Goal: Obtain resource: Obtain resource

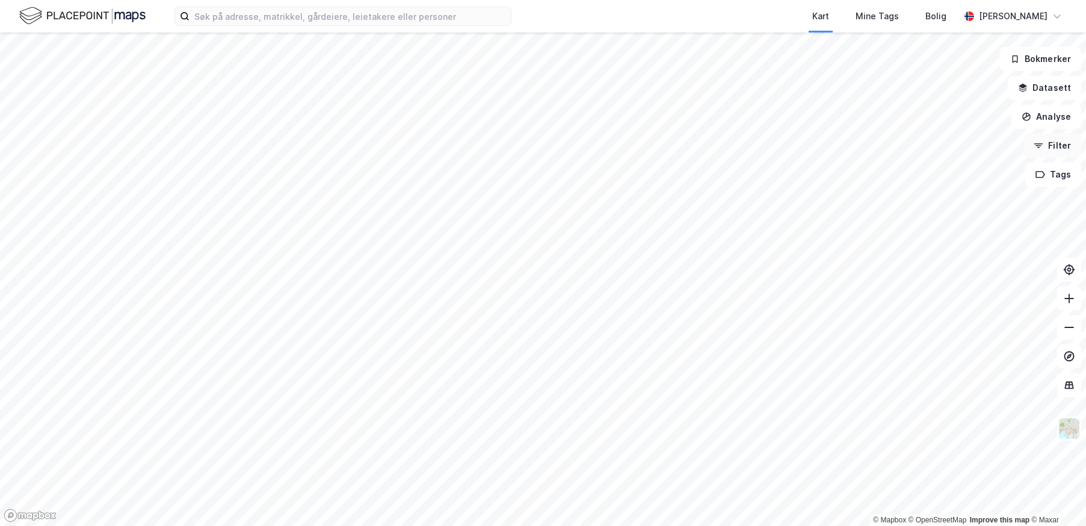
click at [1072, 149] on button "Filter" at bounding box center [1053, 146] width 58 height 24
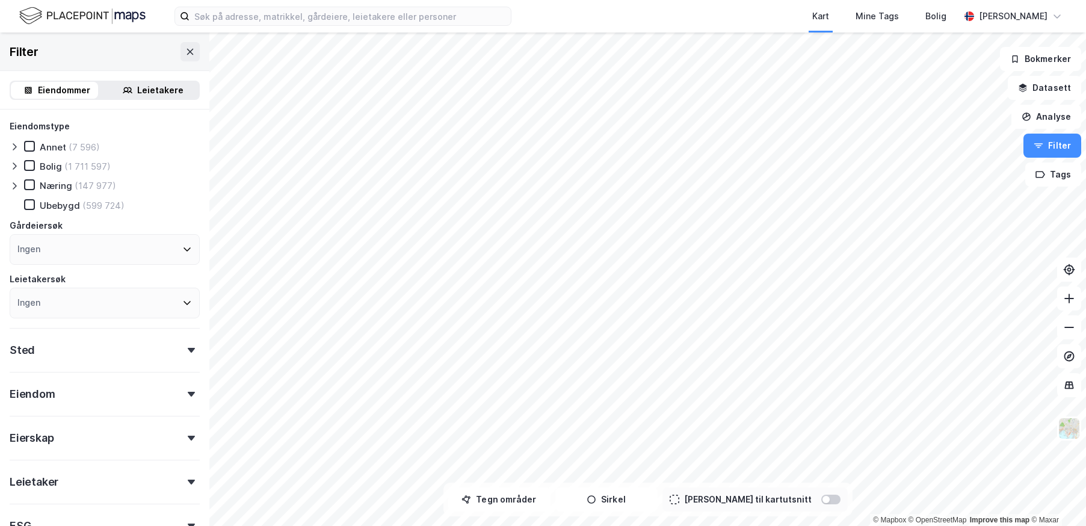
click at [48, 187] on div "Næring" at bounding box center [56, 185] width 32 height 11
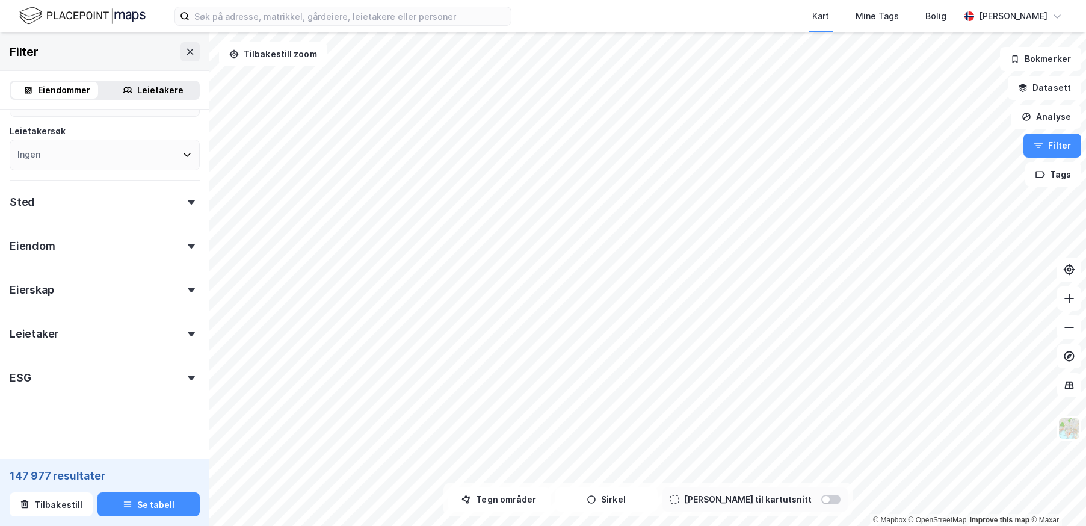
scroll to position [149, 0]
click at [132, 285] on div "Eierskap" at bounding box center [105, 284] width 190 height 34
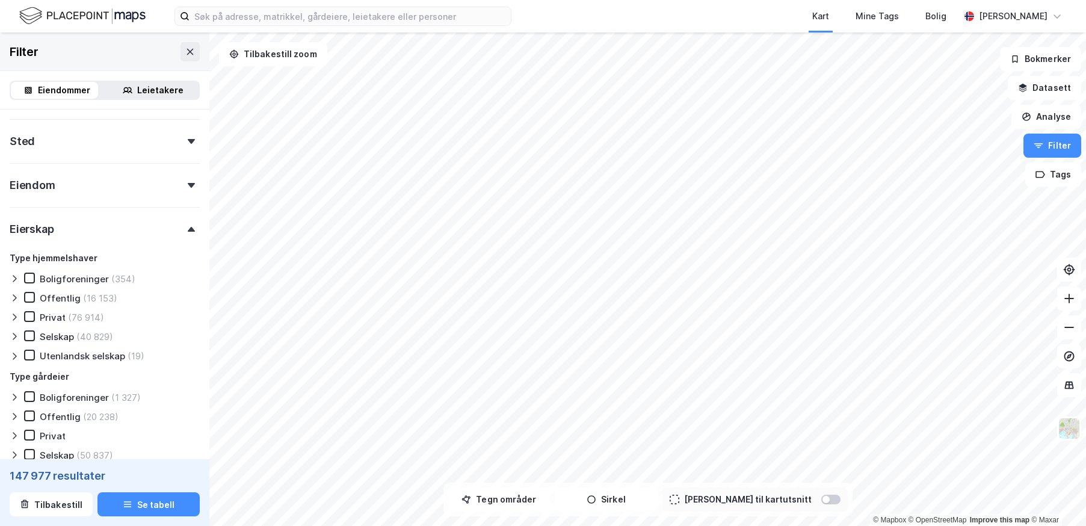
scroll to position [269, 0]
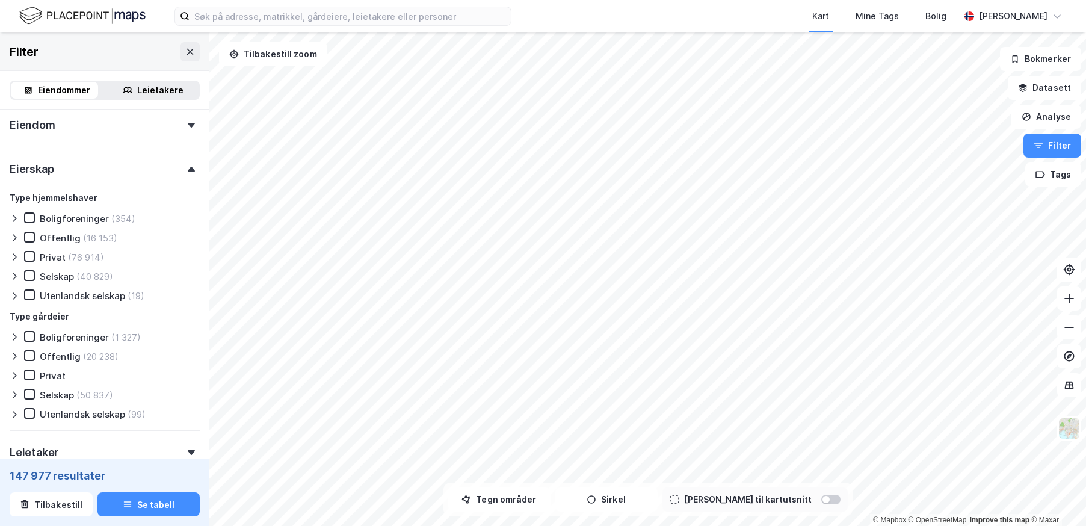
click at [55, 256] on div "Privat" at bounding box center [53, 257] width 26 height 11
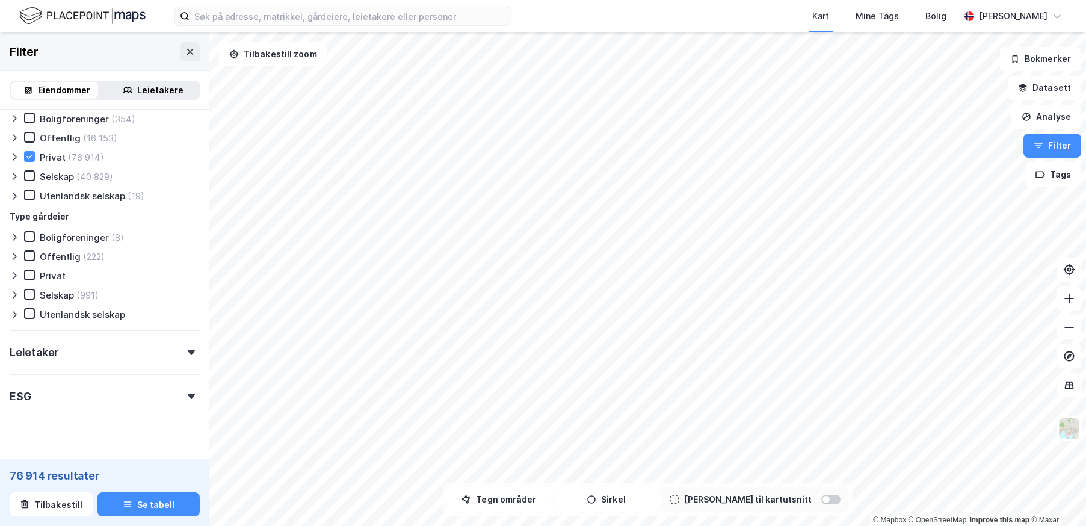
scroll to position [388, 0]
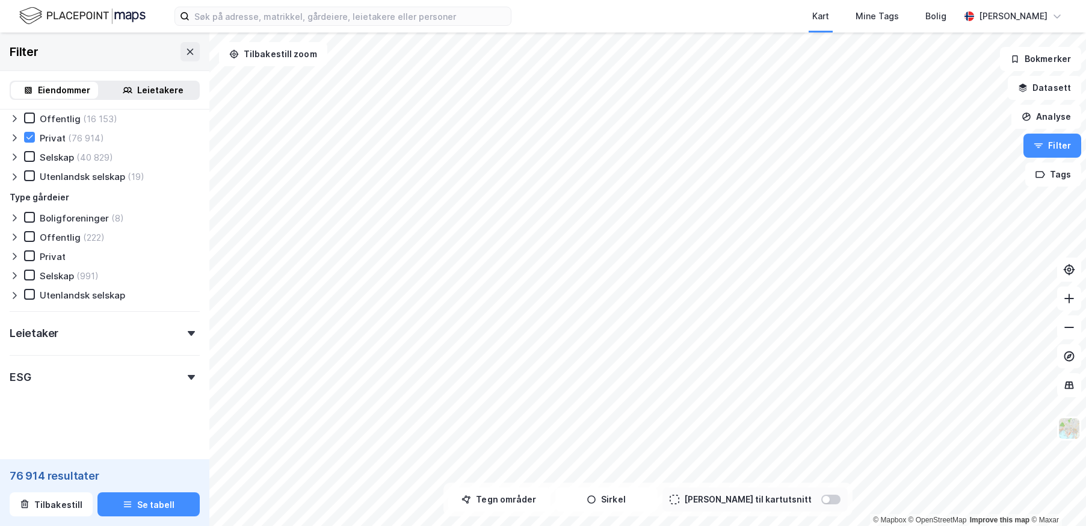
click at [137, 377] on div "ESG" at bounding box center [105, 372] width 190 height 34
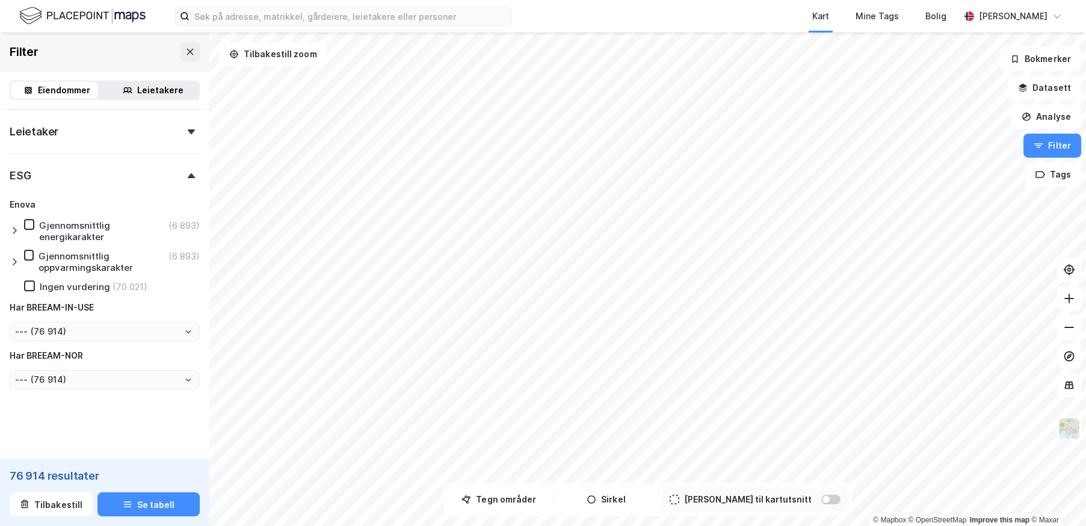
scroll to position [409, 0]
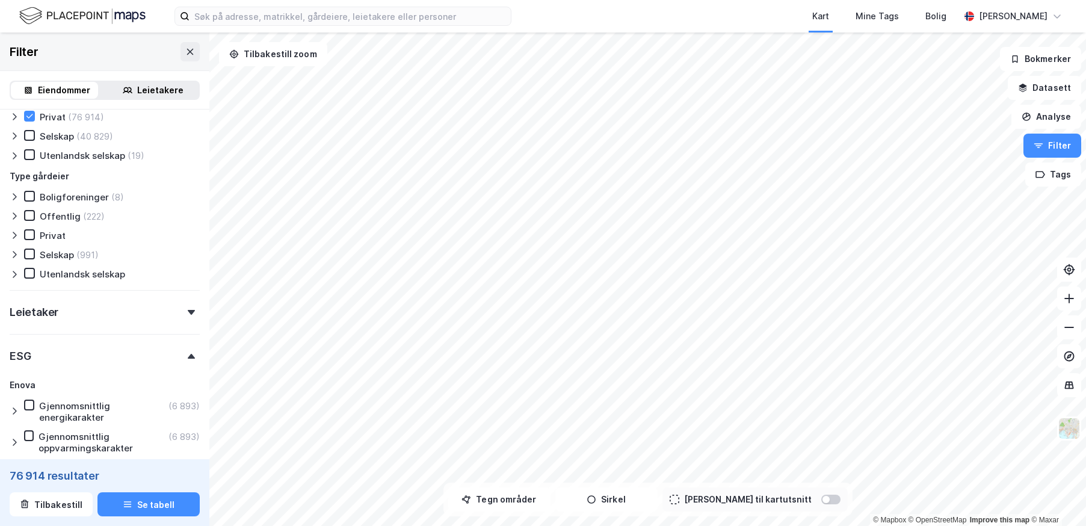
click at [99, 316] on div "Leietaker" at bounding box center [105, 307] width 190 height 34
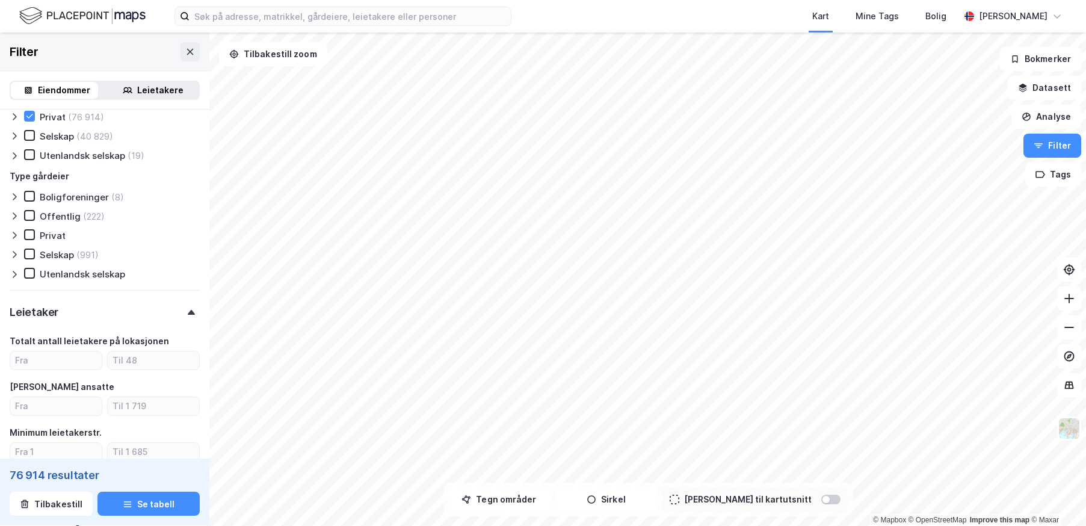
click at [109, 309] on div "Leietaker" at bounding box center [105, 307] width 190 height 34
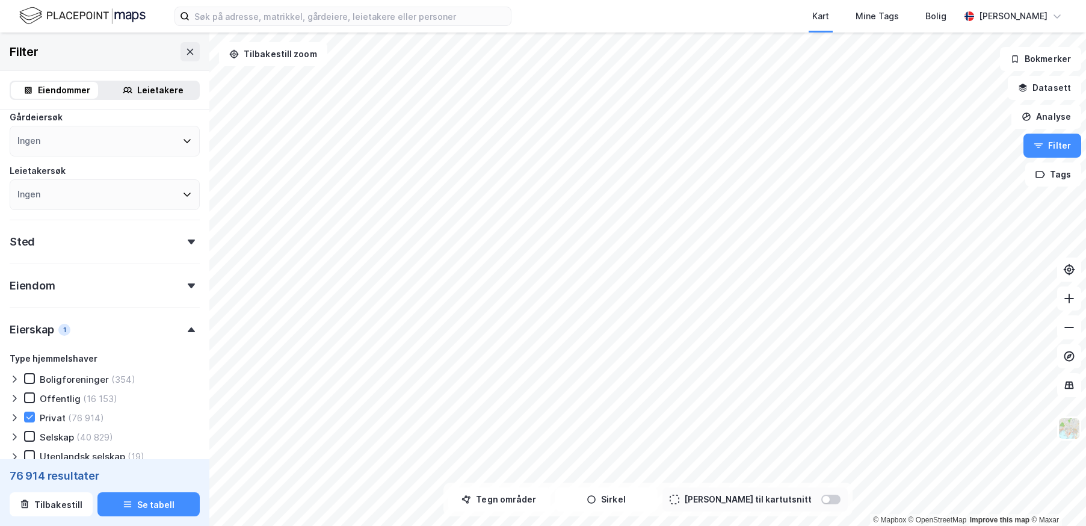
scroll to position [48, 0]
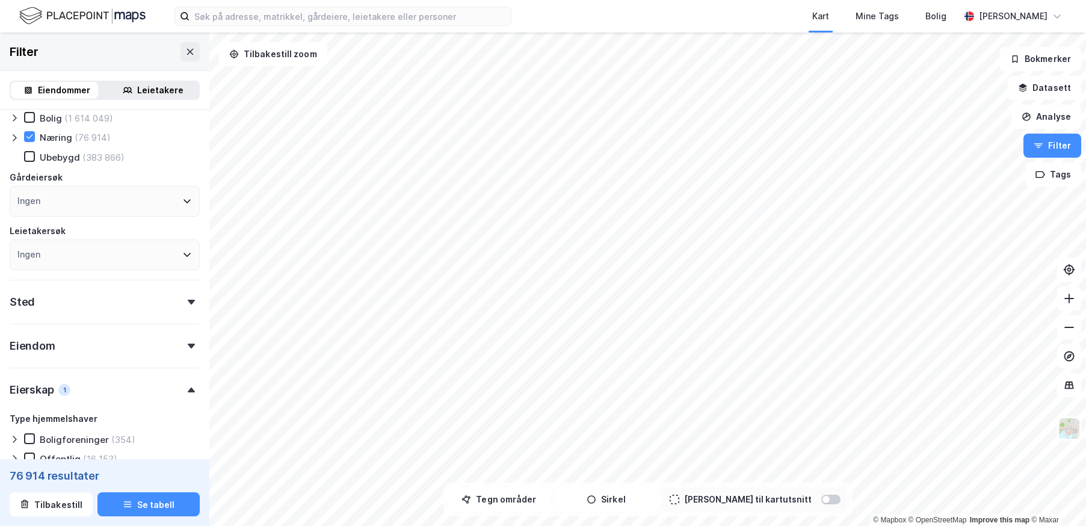
click at [119, 343] on div "Eiendom" at bounding box center [105, 341] width 190 height 34
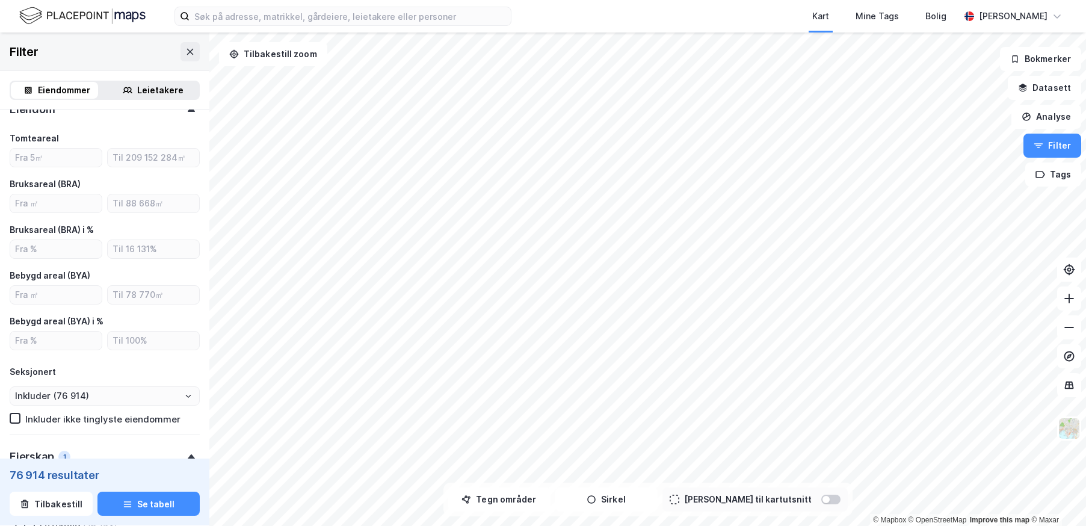
scroll to position [289, 0]
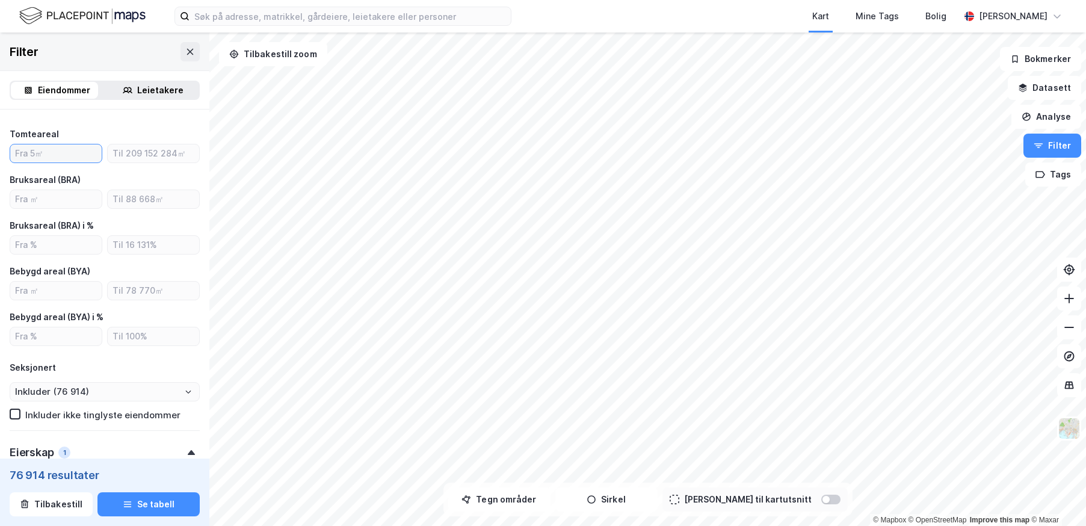
click at [49, 153] on input "number" at bounding box center [55, 153] width 91 height 18
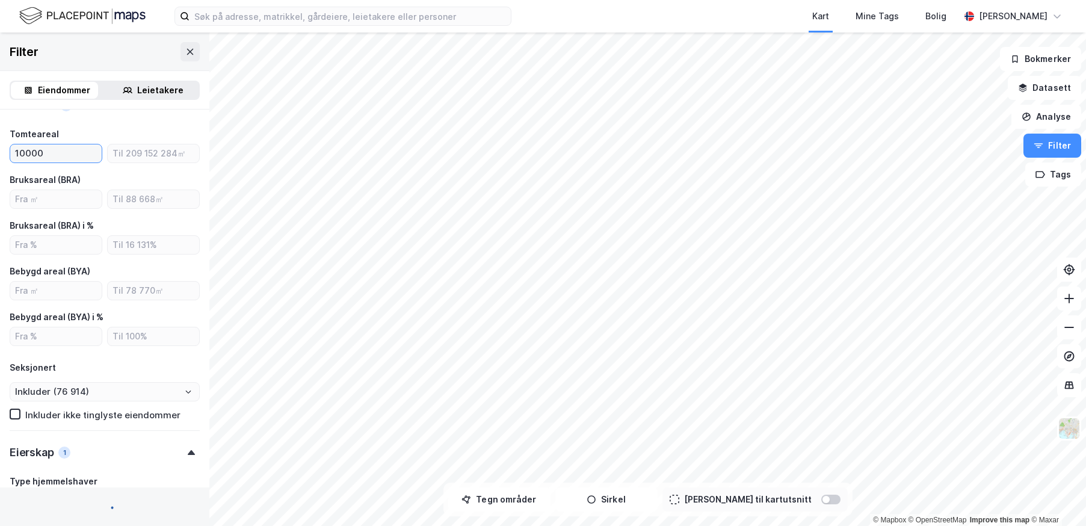
type input "1000"
type input "--- (57 805)"
type input "Inkluder (57 805)"
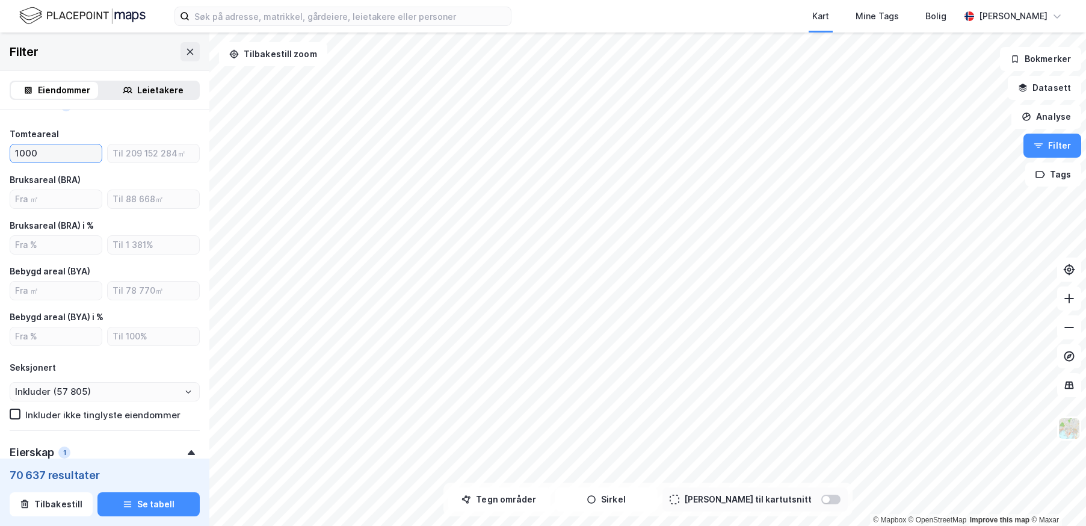
type input "--- (70 637)"
type input "Inkluder (70 637)"
click at [49, 153] on input "1000" at bounding box center [55, 153] width 91 height 18
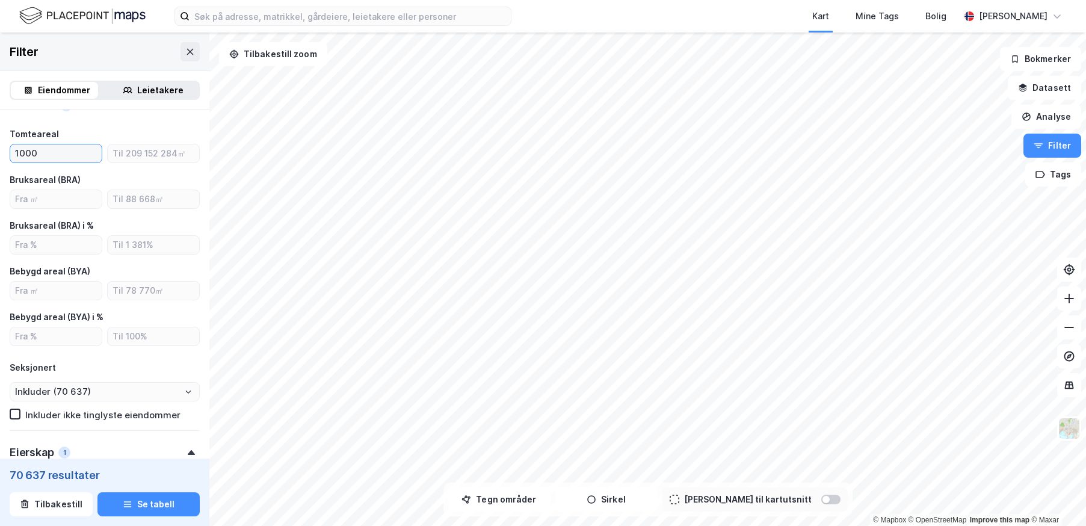
drag, startPoint x: 49, startPoint y: 153, endPoint x: 4, endPoint y: 146, distance: 45.7
click at [4, 146] on div "Eiendomstype Annet (890) [PERSON_NAME] (850 258) Næring (70 637) [GEOGRAPHIC_DA…" at bounding box center [104, 442] width 209 height 1243
type input "--- (76 914)"
type input "Inkluder (76 914)"
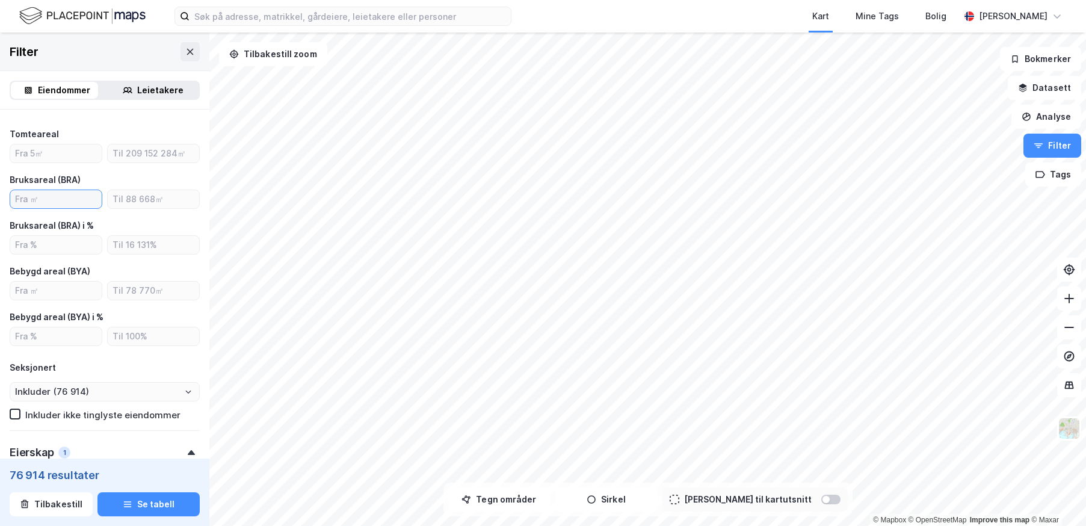
click at [43, 199] on input "number" at bounding box center [55, 199] width 91 height 18
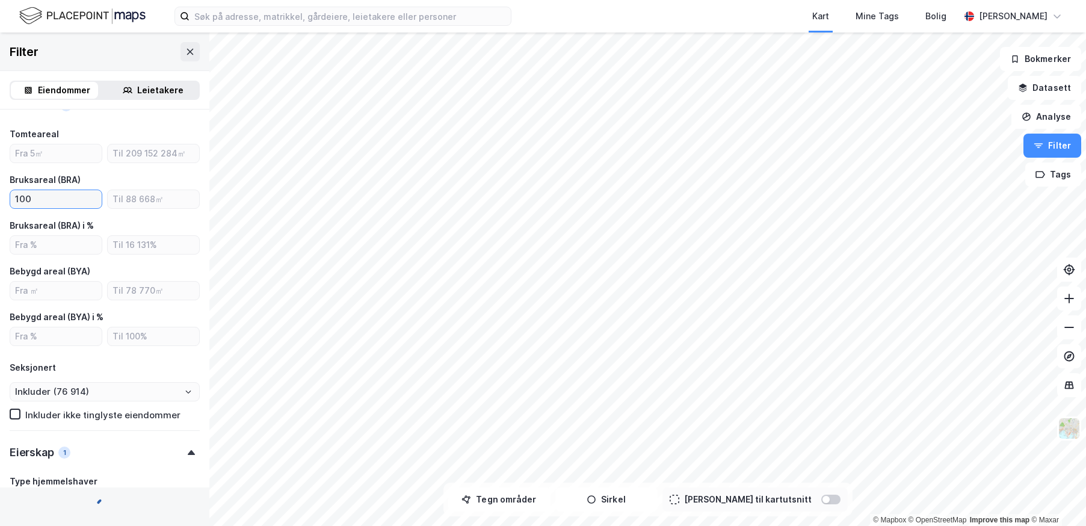
type input "1000"
type input "--- (75 139)"
type input "Inkluder (75 139)"
type input "--- (12 381)"
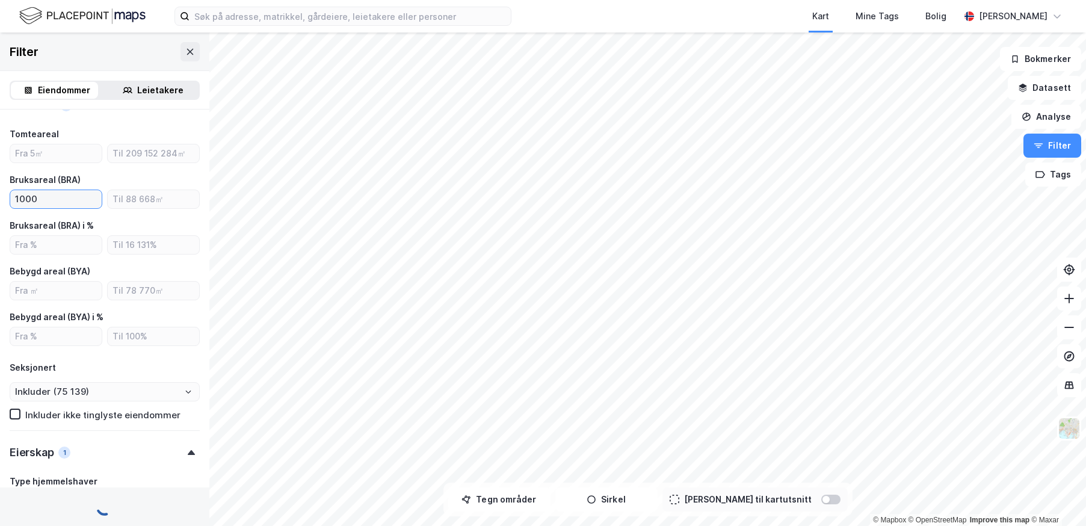
type input "--- (12 381)"
type input "Inkluder (12 381)"
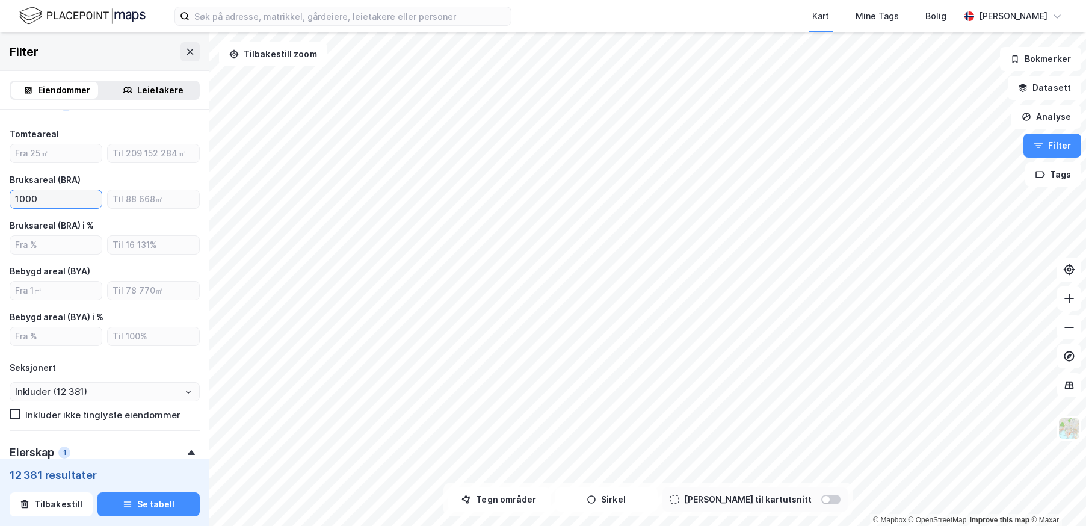
type input "1000"
click at [103, 173] on div "Bruksareal (BRA)" at bounding box center [105, 180] width 190 height 14
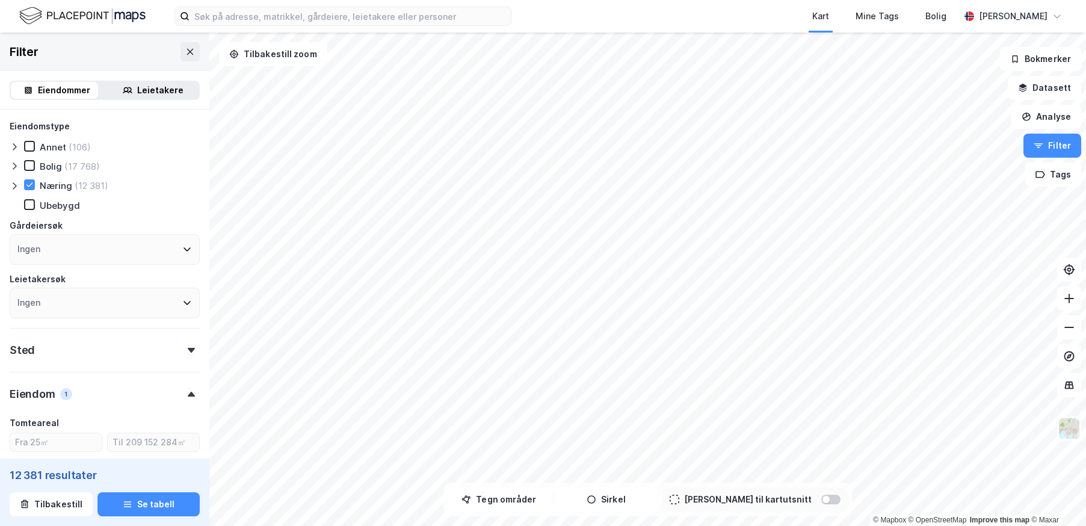
click at [143, 244] on div "Ingen" at bounding box center [105, 249] width 190 height 31
click at [132, 246] on div "Ingen" at bounding box center [105, 249] width 190 height 31
click at [156, 198] on div "Eiendomstype Annet (106) [PERSON_NAME] (17 768) Næring (12 381) Ubebygd Gårdeie…" at bounding box center [105, 218] width 190 height 199
click at [120, 348] on div "Sted" at bounding box center [105, 345] width 190 height 34
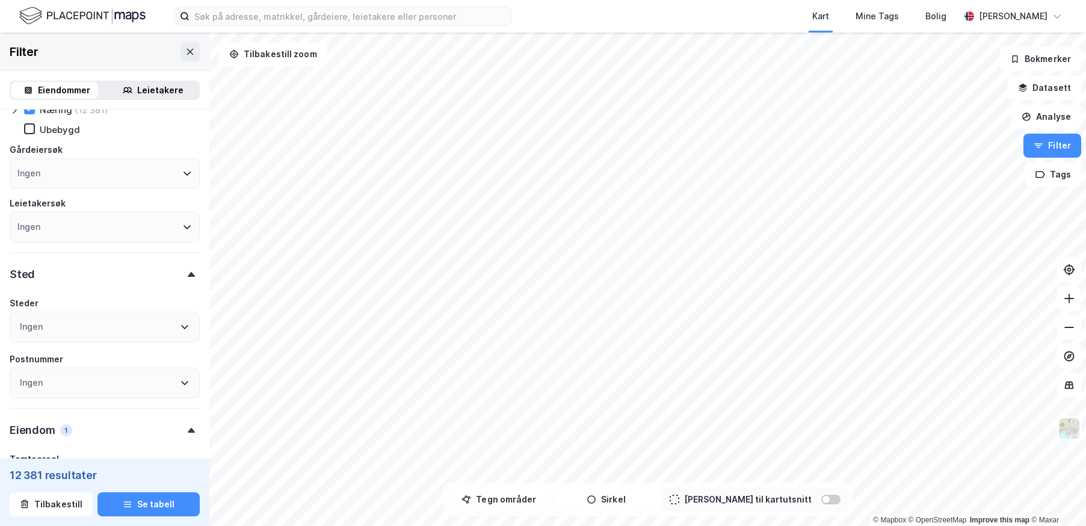
scroll to position [181, 0]
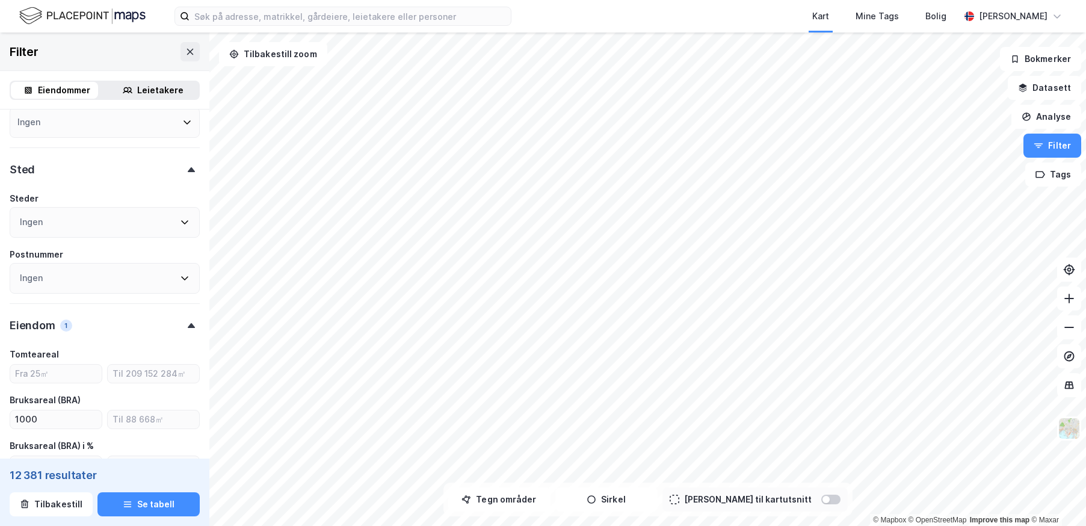
click at [117, 224] on div "Ingen" at bounding box center [105, 222] width 190 height 31
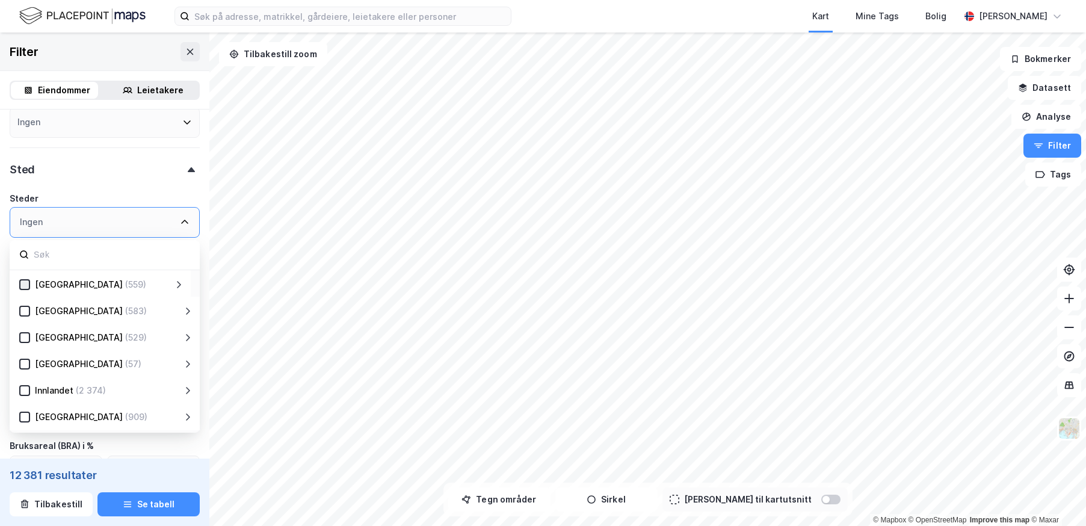
click at [27, 284] on icon at bounding box center [24, 284] width 8 height 8
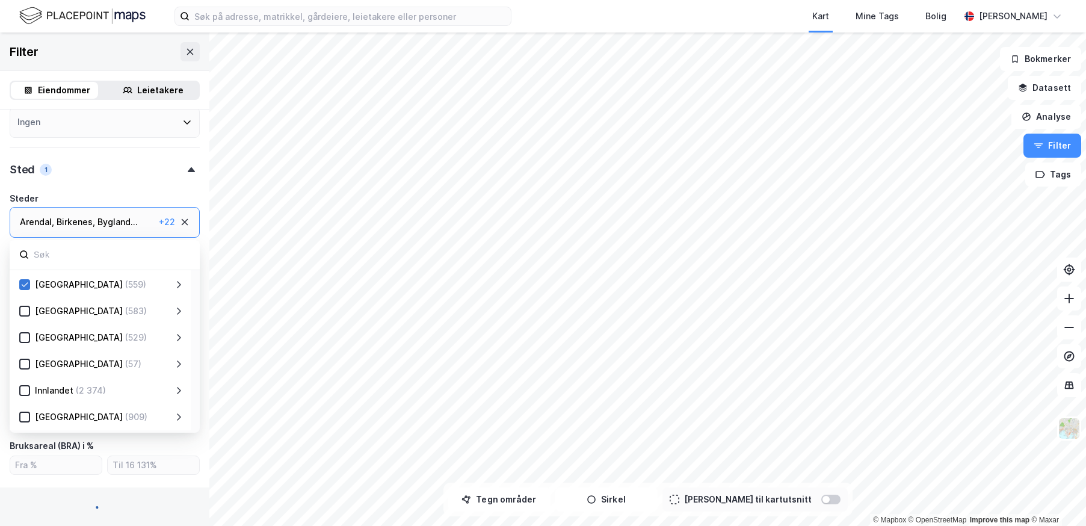
type input "--- (559)"
type input "Inkluder (559)"
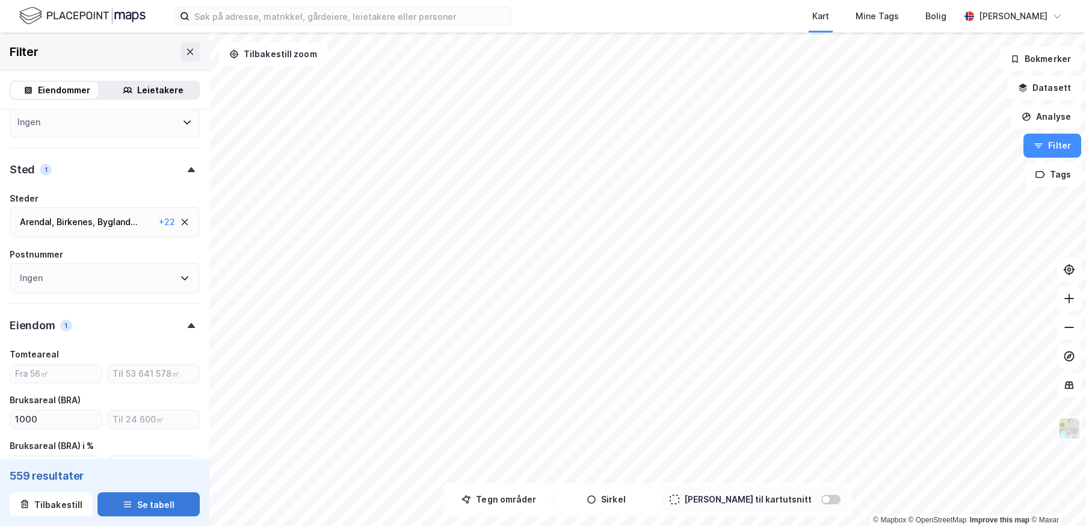
click at [143, 507] on button "Se tabell" at bounding box center [148, 504] width 102 height 24
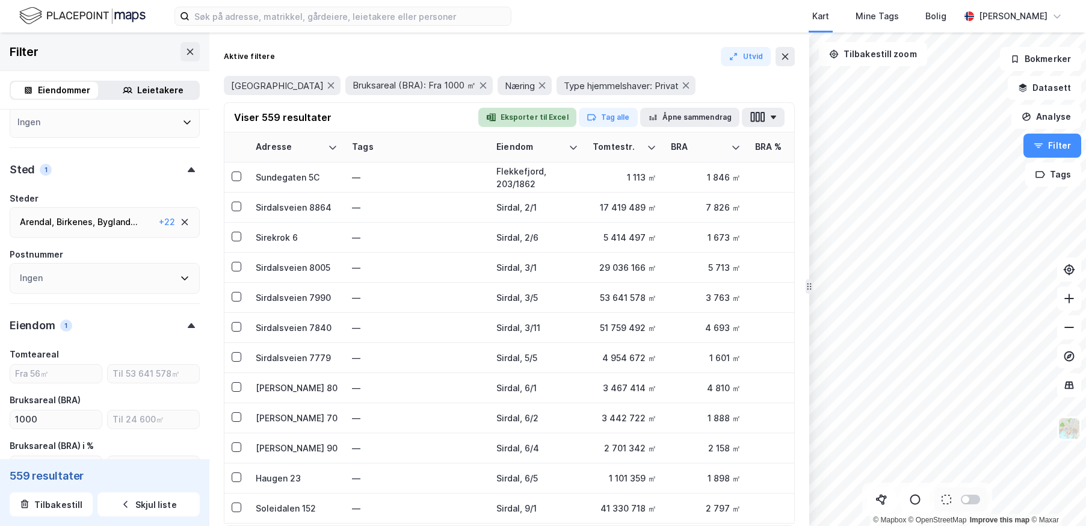
click at [549, 117] on button "Eksporter til Excel" at bounding box center [527, 117] width 98 height 19
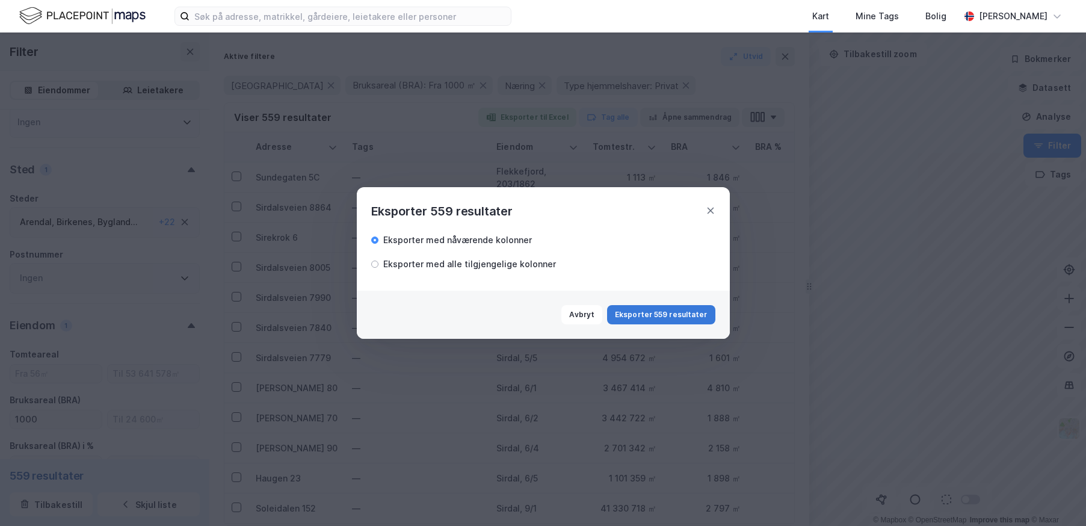
click at [655, 311] on button "Eksporter 559 resultater" at bounding box center [661, 314] width 108 height 19
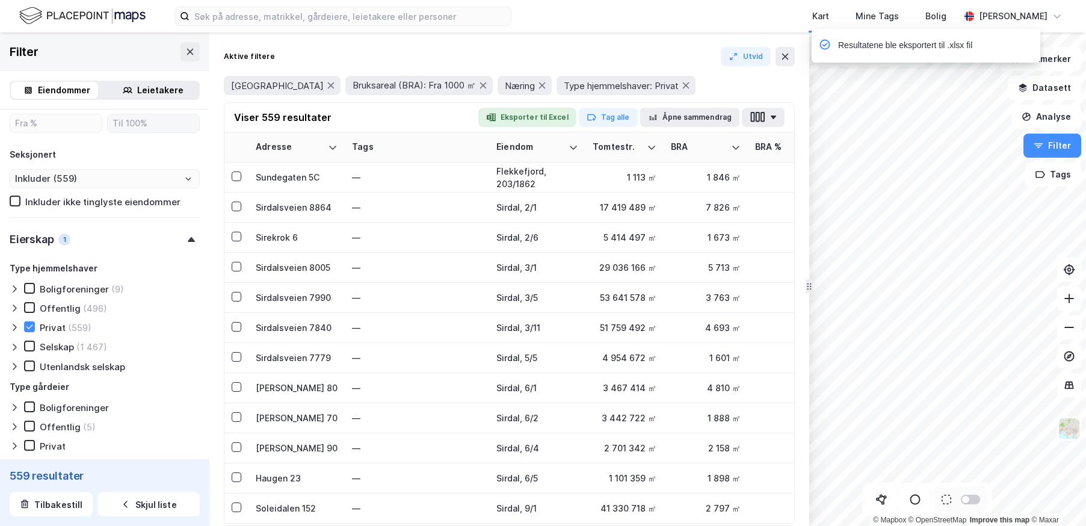
scroll to position [662, 0]
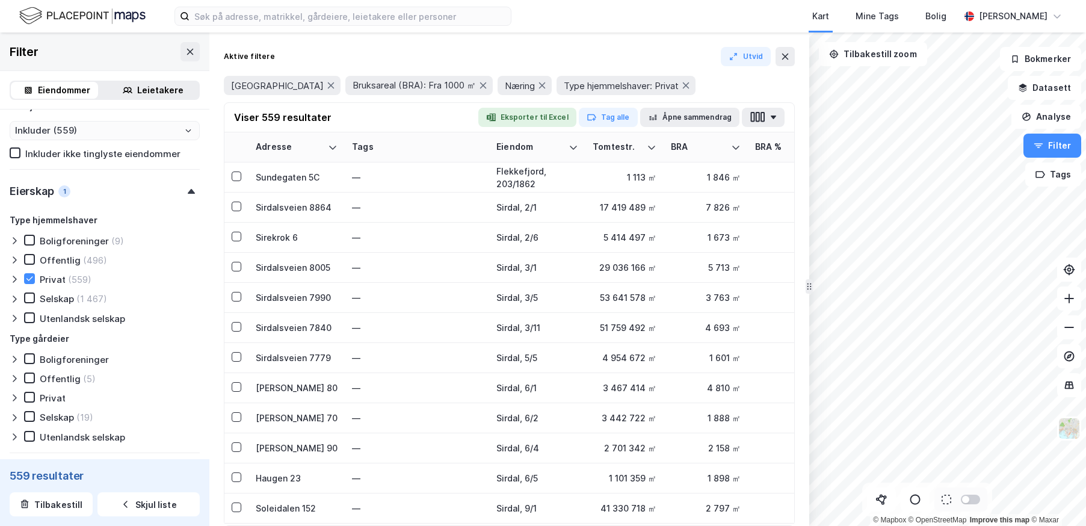
click at [51, 280] on div "Privat" at bounding box center [53, 279] width 26 height 11
click at [48, 298] on div "Selskap" at bounding box center [57, 298] width 34 height 11
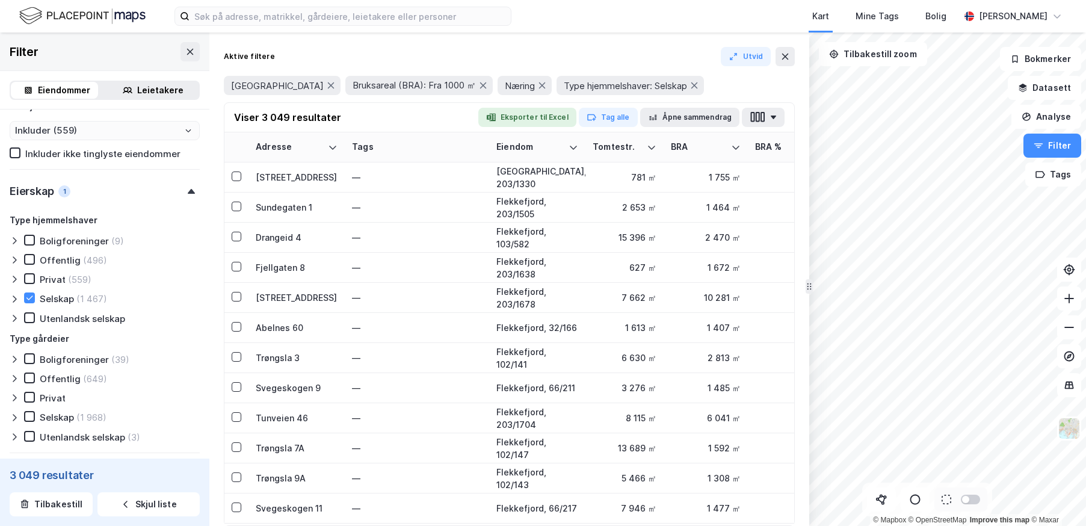
type input "--- (3 049)"
type input "Inkluder (3 049)"
type input "--- (1 467)"
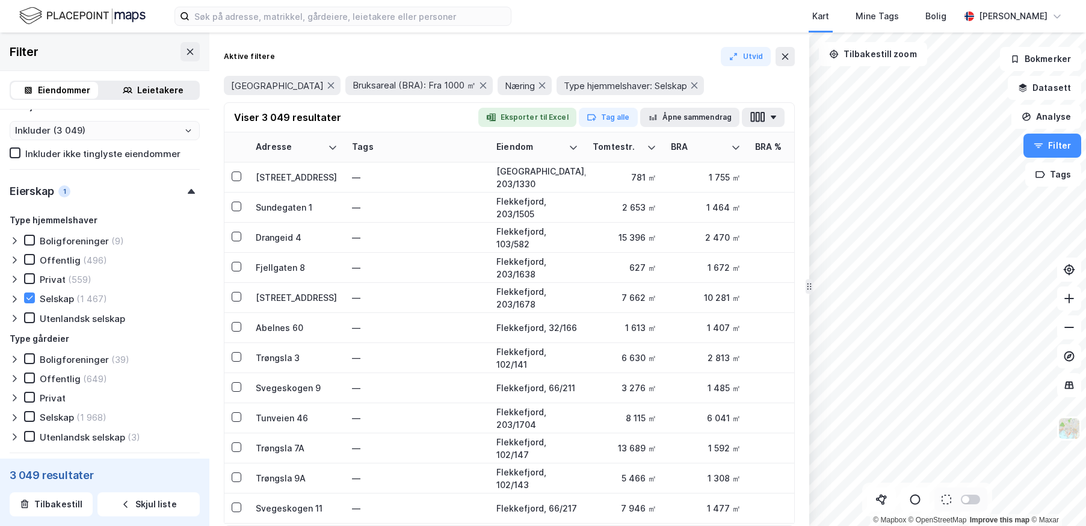
type input "Inkluder (1 467)"
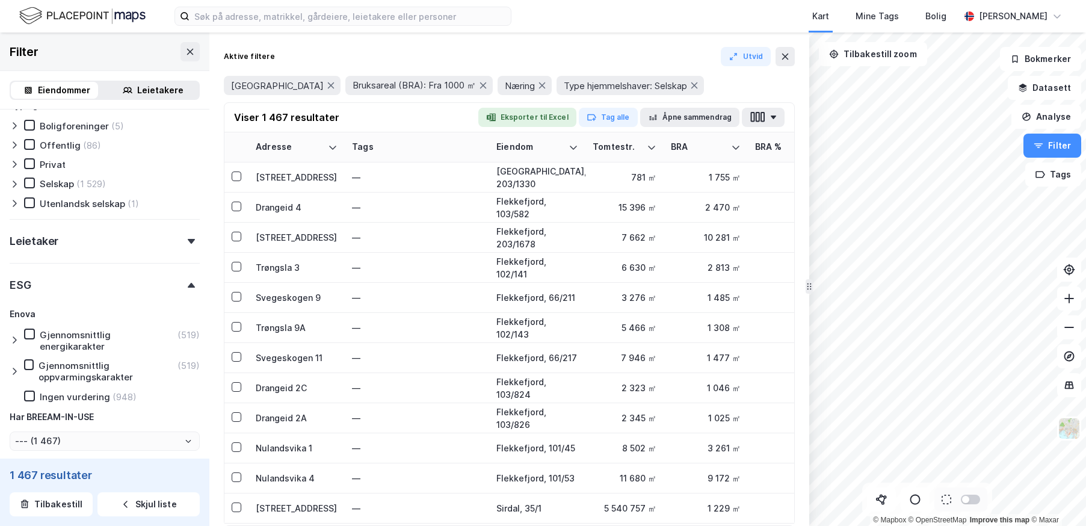
scroll to position [903, 0]
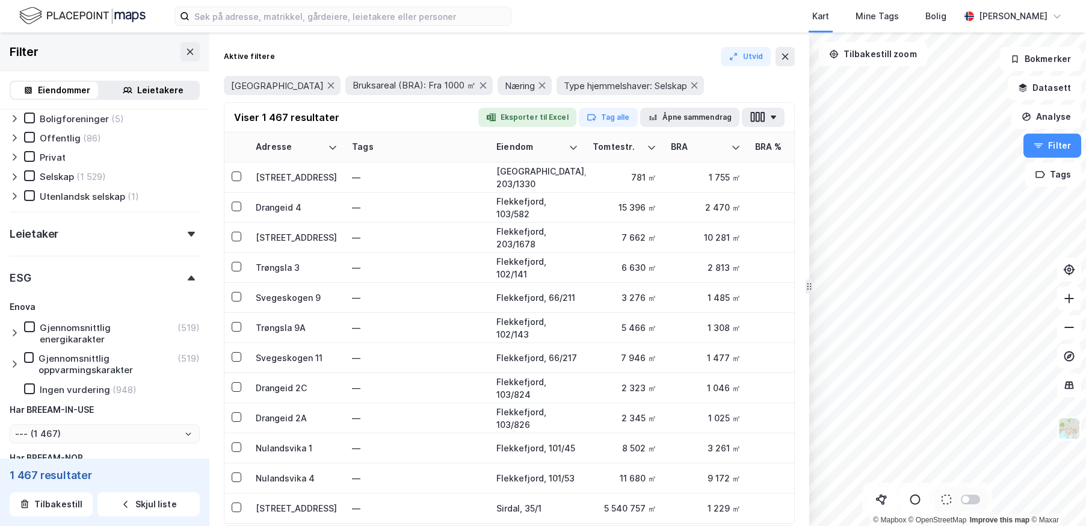
click at [138, 236] on div "Leietaker" at bounding box center [105, 229] width 190 height 34
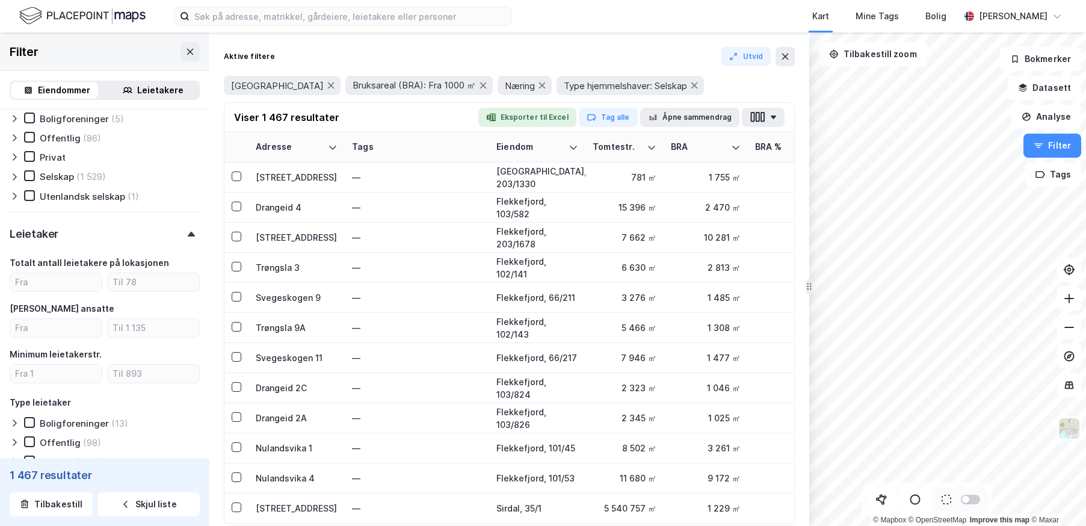
click at [136, 230] on div "Leietaker" at bounding box center [105, 229] width 190 height 34
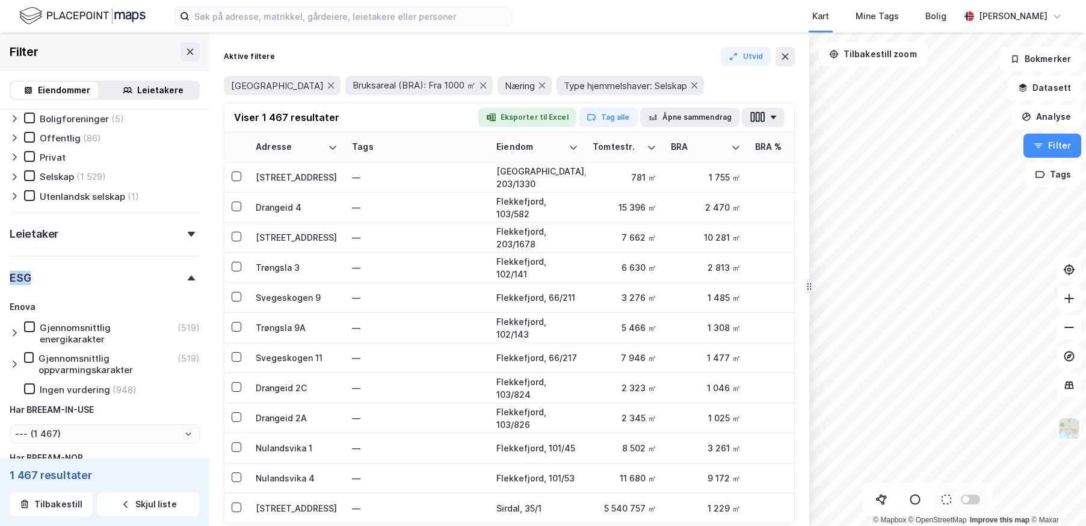
click at [135, 230] on div "Leietaker" at bounding box center [105, 229] width 190 height 34
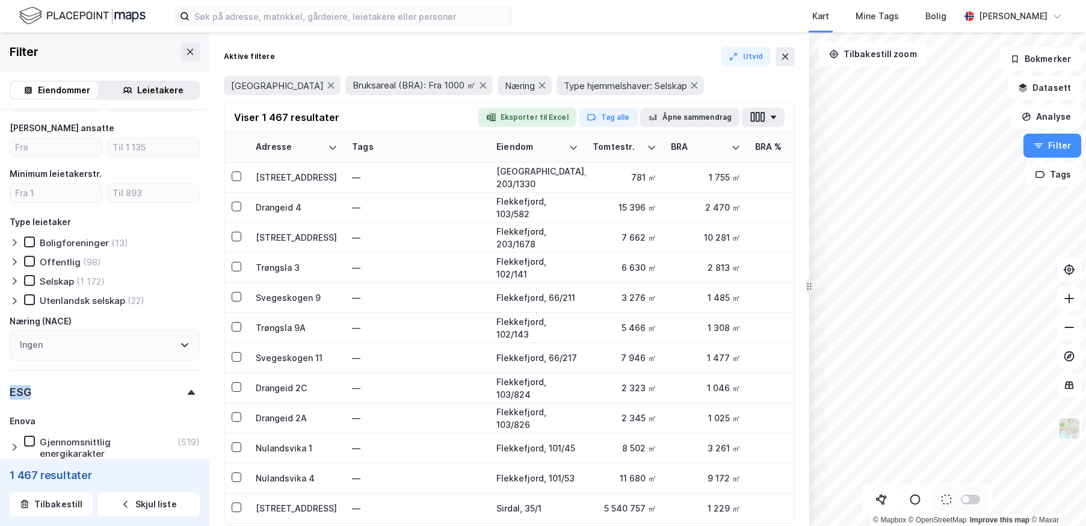
scroll to position [963, 0]
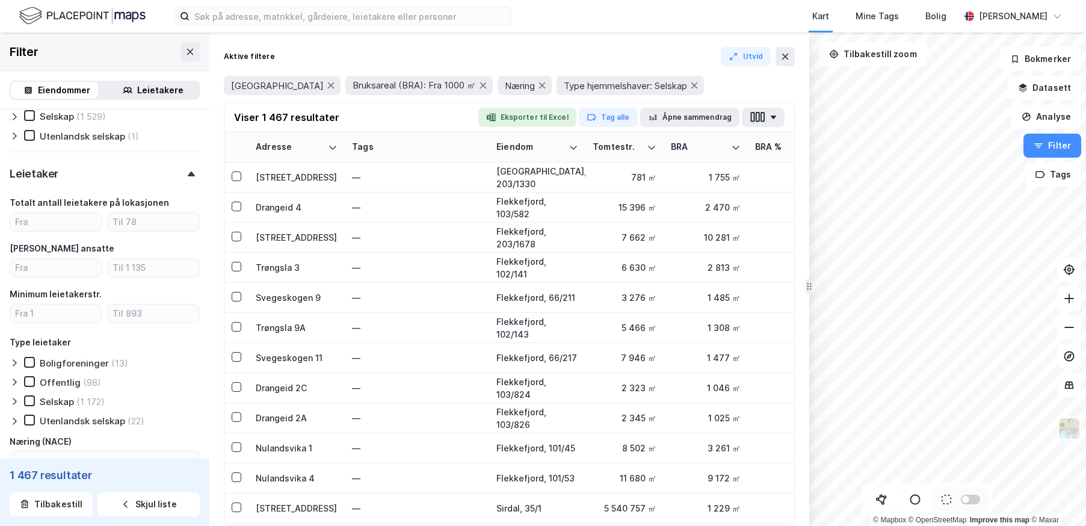
click at [113, 175] on div "Leietaker" at bounding box center [105, 169] width 190 height 34
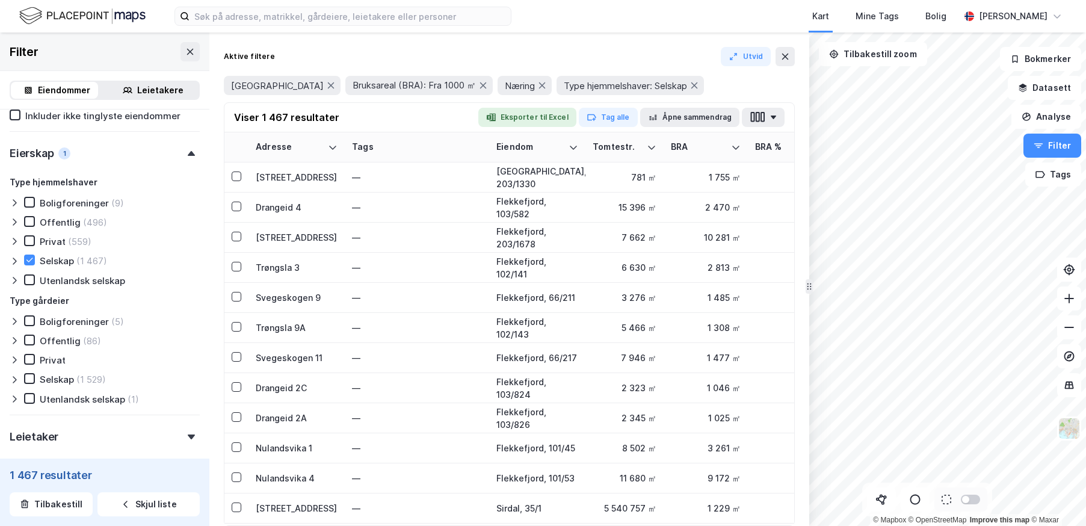
scroll to position [722, 0]
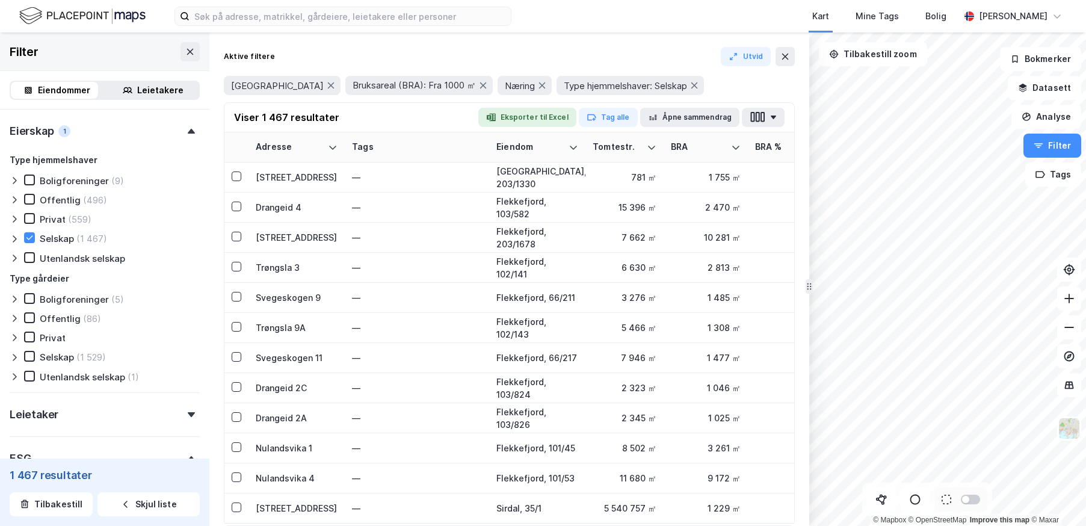
click at [51, 353] on div "Selskap" at bounding box center [57, 356] width 34 height 11
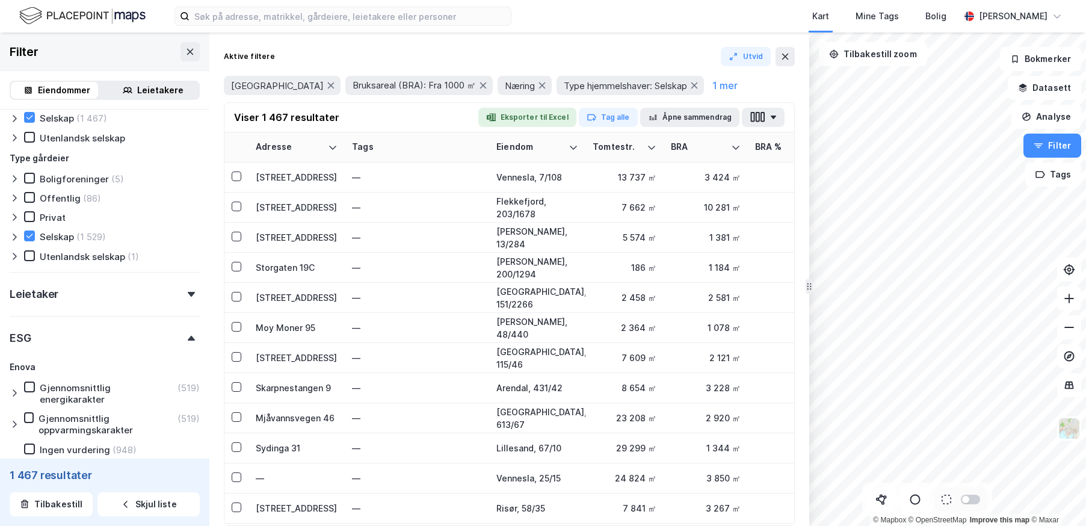
click at [143, 288] on div "Leietaker" at bounding box center [105, 289] width 190 height 34
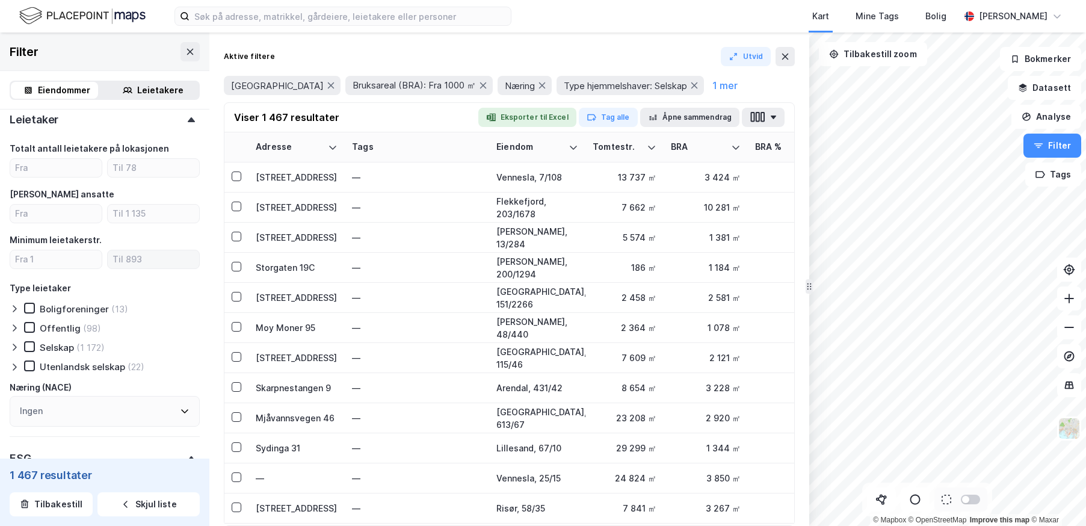
scroll to position [1023, 0]
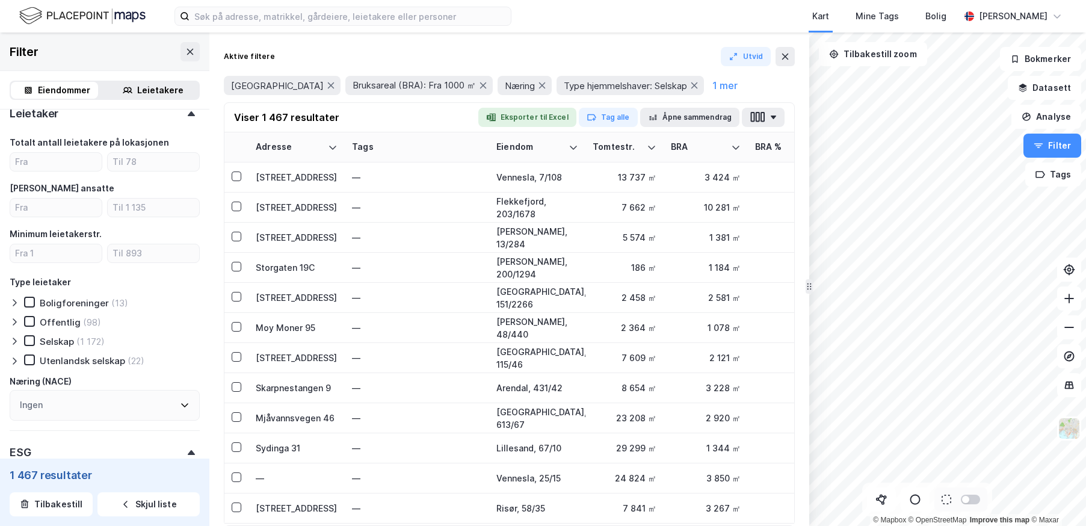
click at [61, 339] on div "Selskap" at bounding box center [57, 341] width 34 height 11
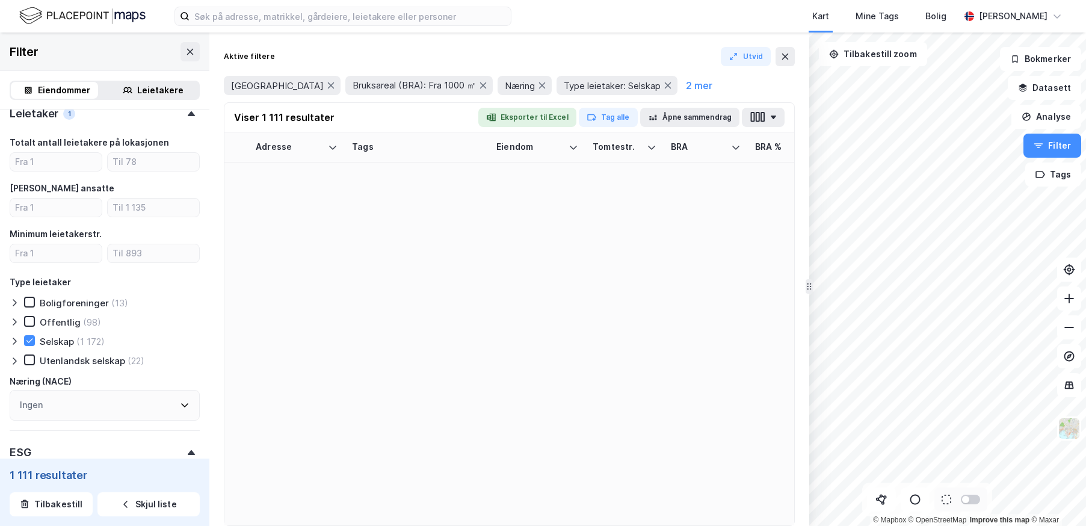
type input "--- (1 111)"
type input "Inkluder (1 111)"
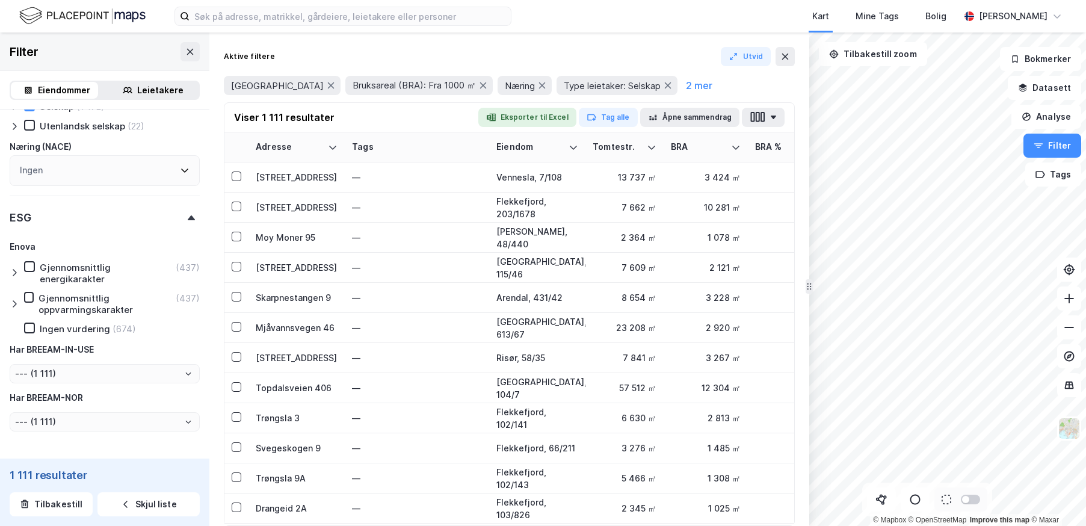
scroll to position [1300, 0]
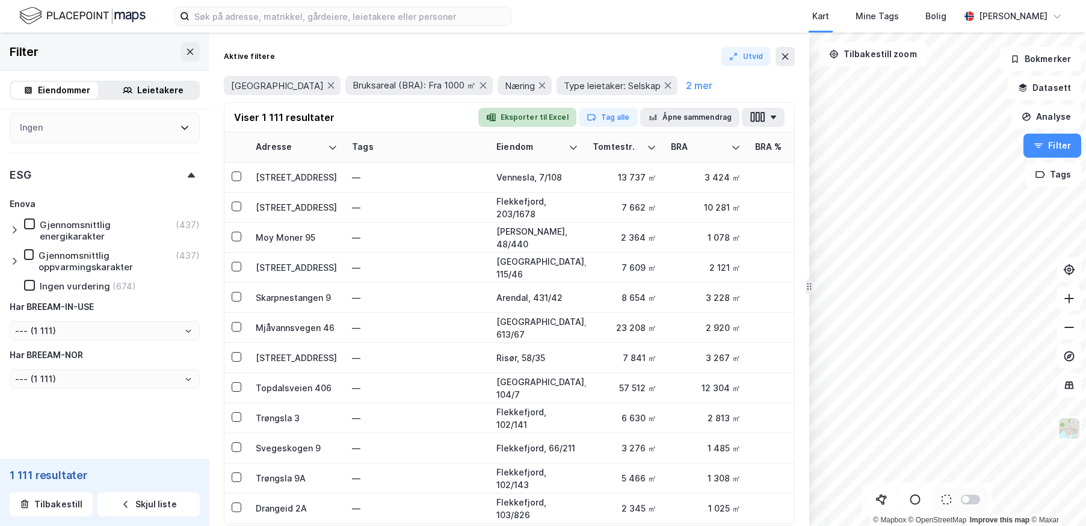
click at [536, 116] on button "Eksporter til Excel" at bounding box center [527, 117] width 98 height 19
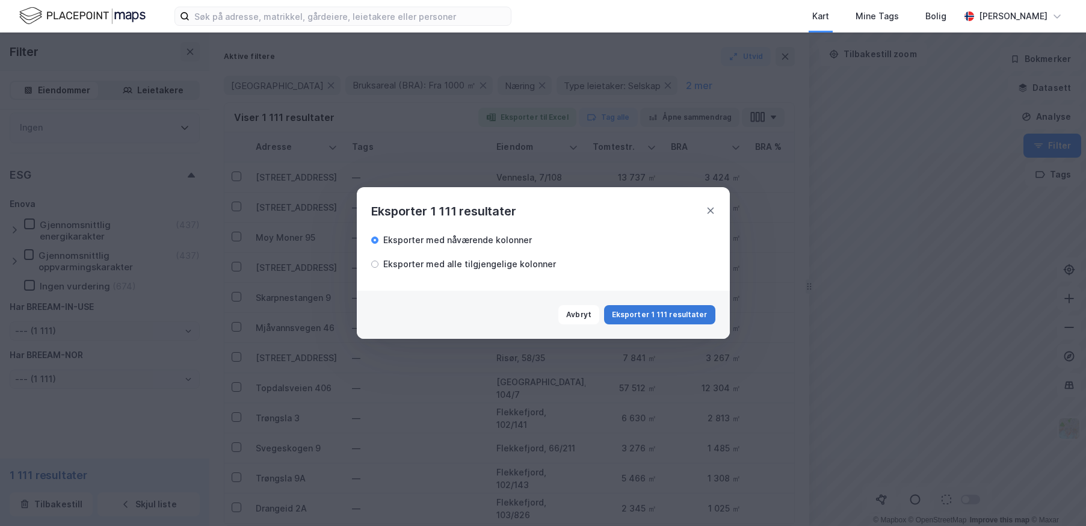
click at [665, 312] on button "Eksporter 1 111 resultater" at bounding box center [659, 314] width 111 height 19
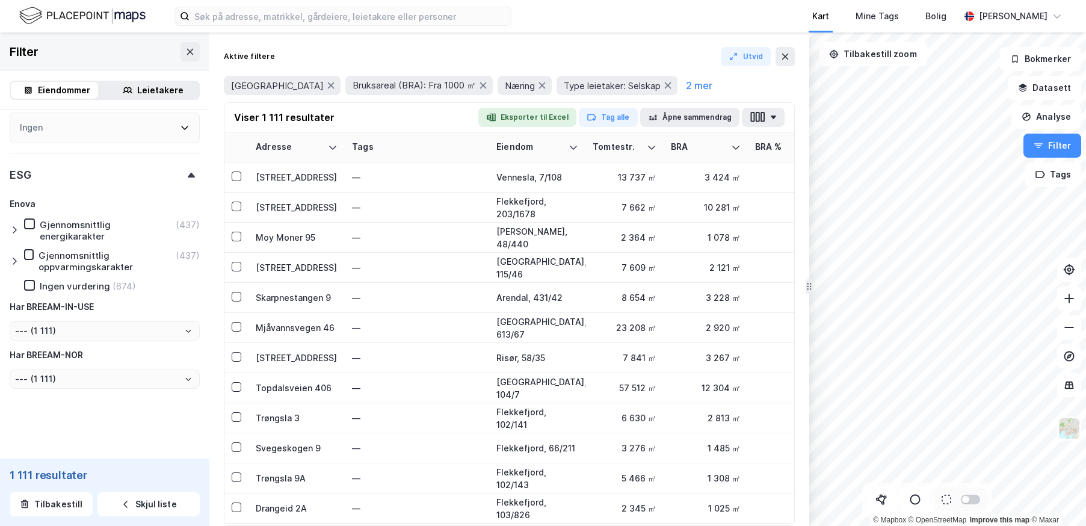
click at [833, 26] on div "Kart" at bounding box center [821, 16] width 24 height 22
